Goal: Navigation & Orientation: Find specific page/section

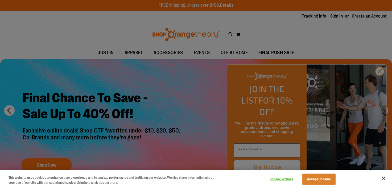
click at [380, 82] on div at bounding box center [196, 94] width 392 height 188
click at [324, 181] on button "Accept Cookies" at bounding box center [318, 179] width 33 height 11
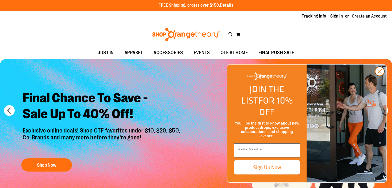
click at [380, 76] on circle "Close dialog" at bounding box center [379, 71] width 9 height 9
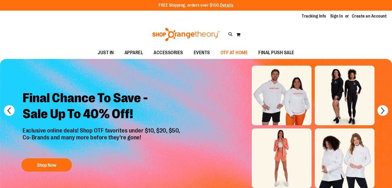
click at [234, 54] on span "OTF AT HOME" at bounding box center [234, 53] width 27 height 12
